Goal: Transaction & Acquisition: Purchase product/service

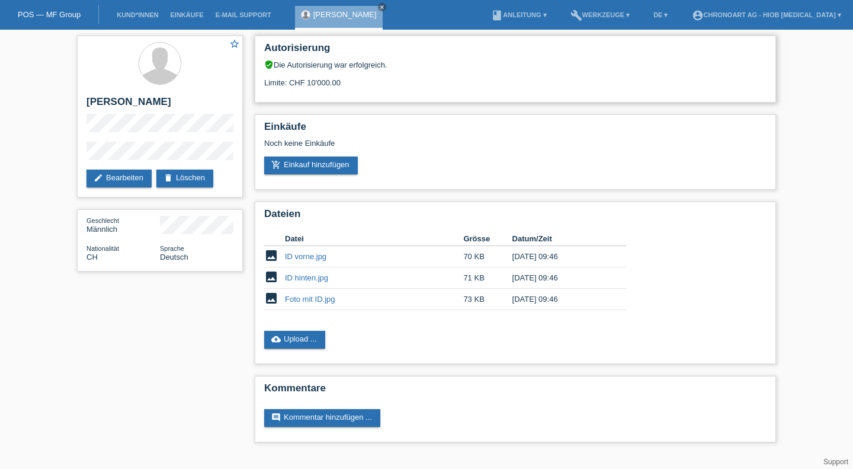
click at [505, 95] on div "Autorisierung verified_user Die Autorisierung war erfolgreich. Limite: CHF 10'0…" at bounding box center [515, 69] width 521 height 67
drag, startPoint x: 300, startPoint y: 166, endPoint x: 321, endPoint y: 159, distance: 21.9
click at [300, 166] on link "add_shopping_cart Einkauf hinzufügen" at bounding box center [311, 165] width 94 height 18
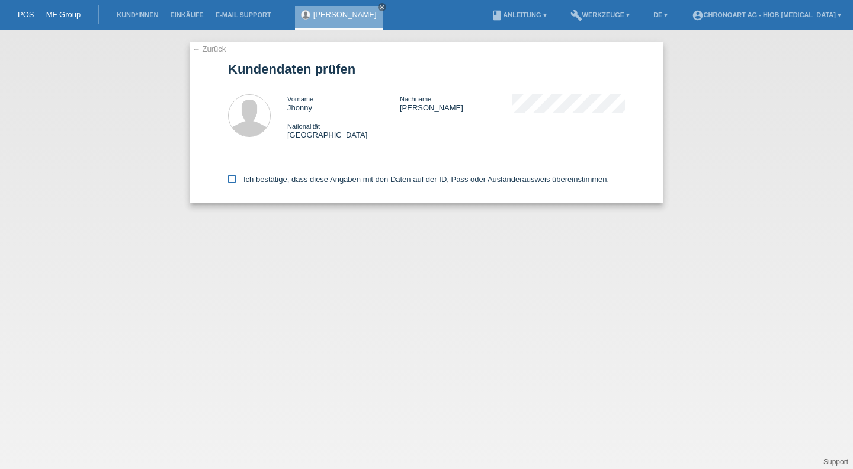
drag, startPoint x: 304, startPoint y: 178, endPoint x: 313, endPoint y: 180, distance: 9.1
click at [304, 178] on label "Ich bestätige, dass diese Angaben mit den Daten auf der ID, Pass oder Ausländer…" at bounding box center [418, 179] width 381 height 9
click at [236, 178] on input "Ich bestätige, dass diese Angaben mit den Daten auf der ID, Pass oder Ausländer…" at bounding box center [232, 179] width 8 height 8
checkbox input "true"
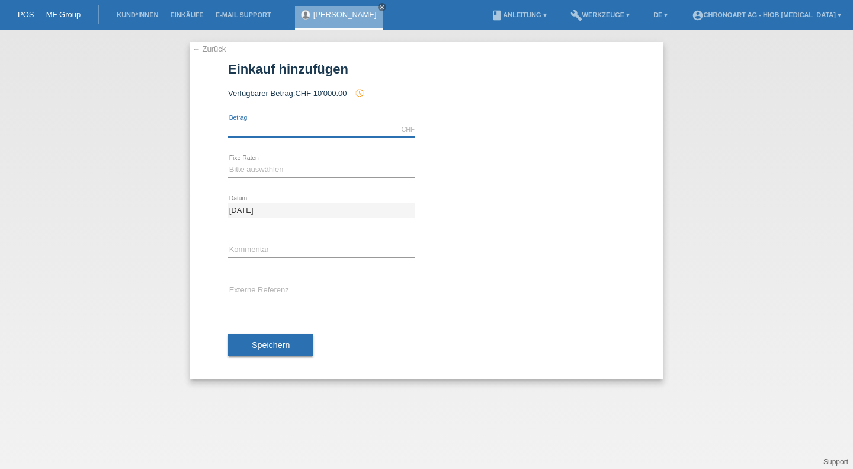
drag, startPoint x: 270, startPoint y: 132, endPoint x: 284, endPoint y: 128, distance: 14.7
click at [270, 132] on input "text" at bounding box center [321, 129] width 187 height 15
type input "10000.00"
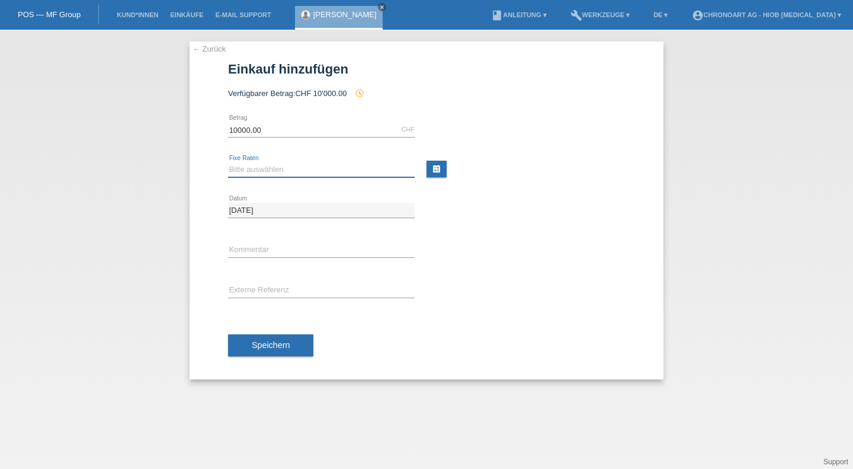
click at [271, 170] on select "Bitte auswählen 6 Raten 12 Raten 18 Raten 24 Raten" at bounding box center [321, 169] width 187 height 14
select select "509"
click at [228, 162] on select "Bitte auswählen 6 Raten 12 Raten 18 Raten 24 Raten" at bounding box center [321, 169] width 187 height 14
click at [271, 255] on input "text" at bounding box center [321, 250] width 187 height 15
click at [266, 241] on div "error Kommentar" at bounding box center [321, 251] width 187 height 40
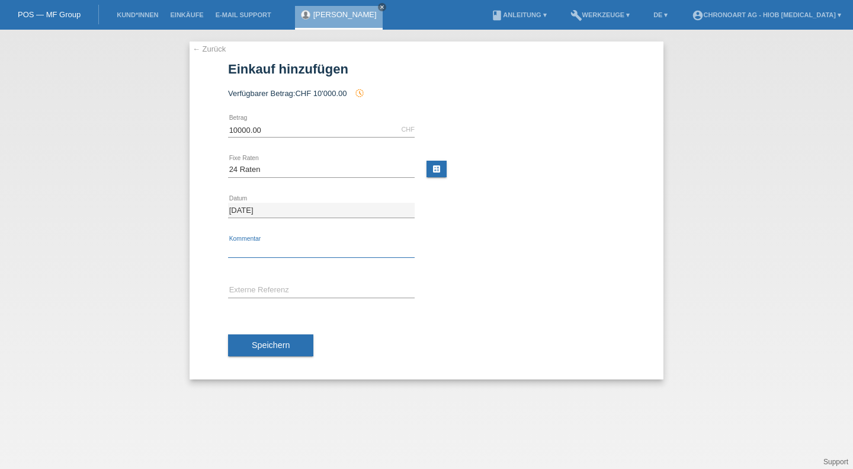
click at [263, 243] on input "text" at bounding box center [321, 250] width 187 height 15
type input "R25-1090-1 Anzahlung für W2SA016"
drag, startPoint x: 377, startPoint y: 245, endPoint x: 0, endPoint y: 210, distance: 378.5
click at [0, 210] on div "← Zurück Einkauf hinzufügen Verfügbarer Betrag: CHF 10'000.00 history_toggle_of…" at bounding box center [426, 249] width 853 height 439
drag, startPoint x: 299, startPoint y: 289, endPoint x: 296, endPoint y: 282, distance: 7.4
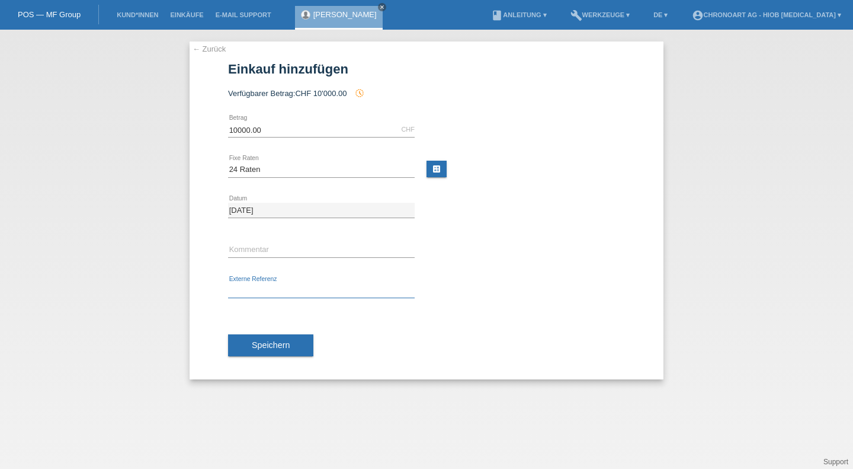
click at [299, 289] on input "text" at bounding box center [321, 290] width 187 height 15
paste input "R25-1090-1 Anzahlung für W2SA016"
type input "R25-1090-1 Anzahlung für W2SA016"
click at [289, 257] on input "text" at bounding box center [321, 250] width 187 height 15
paste input "R25-1090-1 Anzahlung für W2SA016"
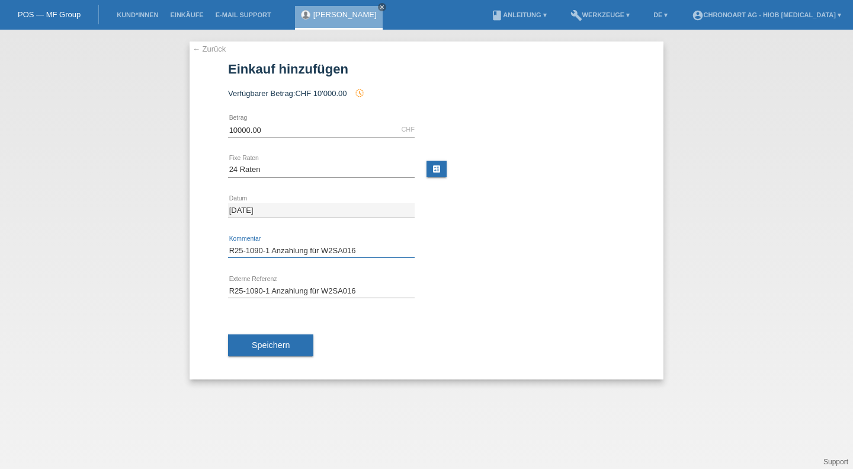
type input "R25-1090-1 Anzahlung für W2SA016"
drag, startPoint x: 564, startPoint y: 274, endPoint x: 467, endPoint y: 292, distance: 98.8
click at [564, 274] on div at bounding box center [532, 275] width 187 height 9
click at [251, 350] on button "Speichern" at bounding box center [270, 345] width 85 height 23
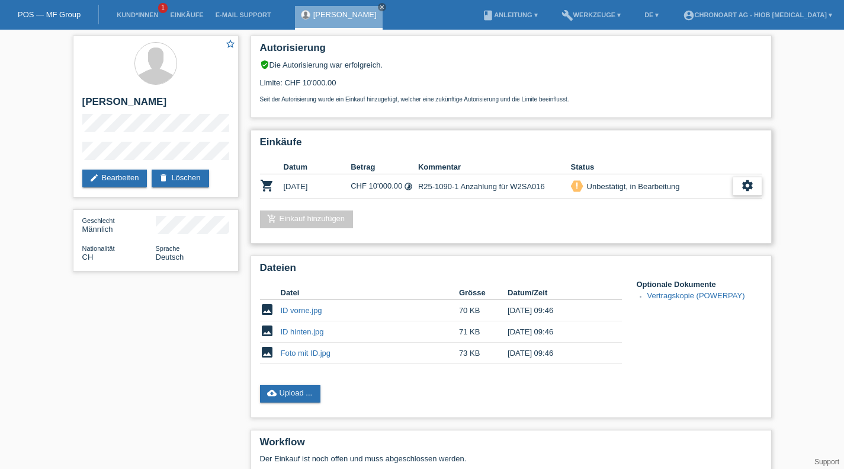
click at [750, 192] on icon "settings" at bounding box center [747, 185] width 13 height 13
click at [749, 188] on icon "settings" at bounding box center [747, 185] width 13 height 13
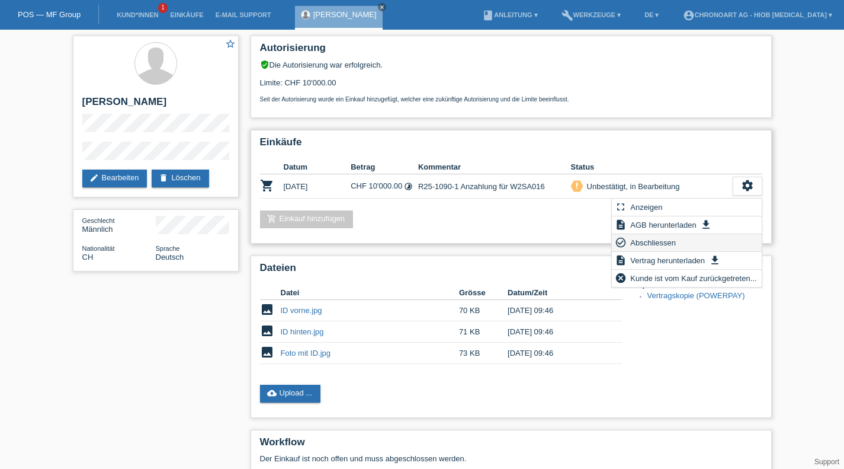
click at [688, 244] on div "check_circle_outline Abschliessen" at bounding box center [687, 243] width 150 height 18
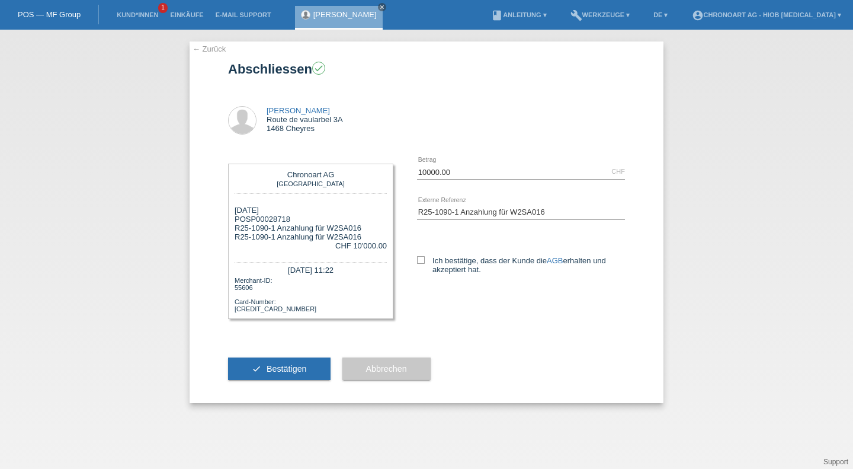
drag, startPoint x: 441, startPoint y: 261, endPoint x: 401, endPoint y: 300, distance: 57.0
click at [441, 261] on label "Ich bestätige, dass der Kunde die AGB erhalten und akzeptiert hat." at bounding box center [521, 265] width 208 height 18
click at [425, 261] on input "Ich bestätige, dass der Kunde die AGB erhalten und akzeptiert hat." at bounding box center [421, 260] width 8 height 8
checkbox input "true"
click at [274, 373] on span "Bestätigen" at bounding box center [287, 368] width 40 height 9
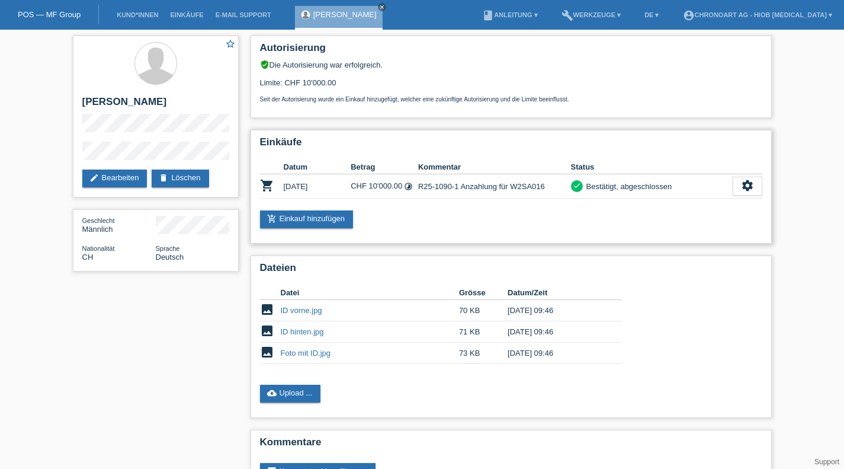
click at [414, 237] on div "Einkäufe Datum Betrag Kommentar Status shopping_cart [DATE] CHF 10'000.00 timel…" at bounding box center [511, 187] width 521 height 114
click at [385, 8] on icon "close" at bounding box center [382, 7] width 6 height 6
